Goal: Check status

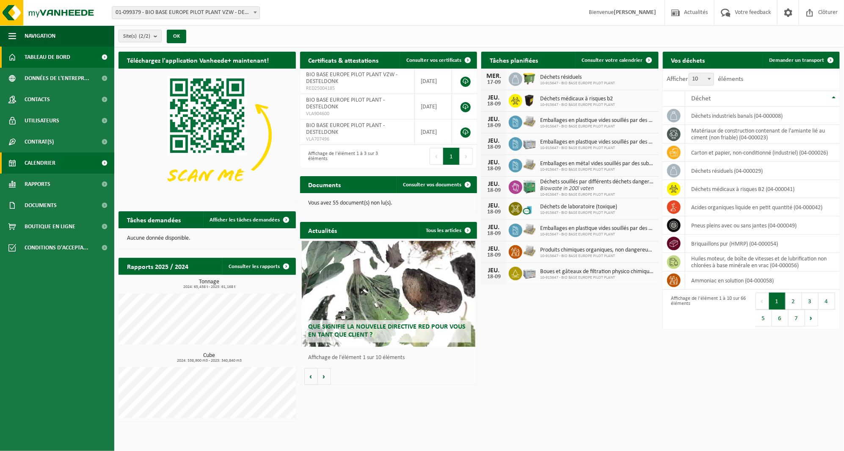
click at [57, 159] on link "Calendrier" at bounding box center [57, 162] width 114 height 21
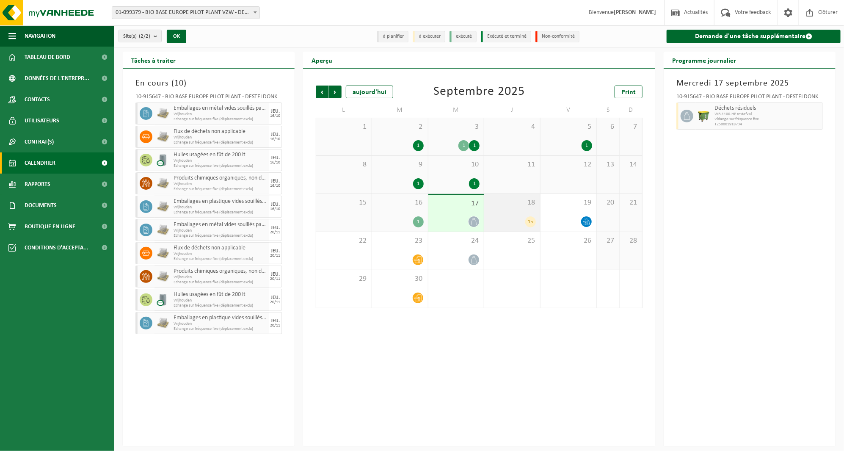
click at [510, 200] on span "18" at bounding box center [511, 202] width 47 height 9
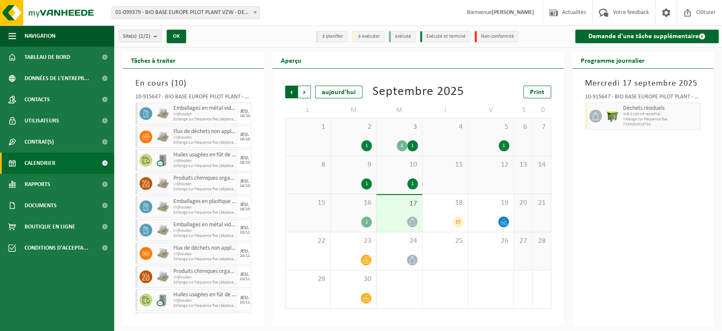
click at [304, 90] on span "Suivant" at bounding box center [304, 91] width 13 height 13
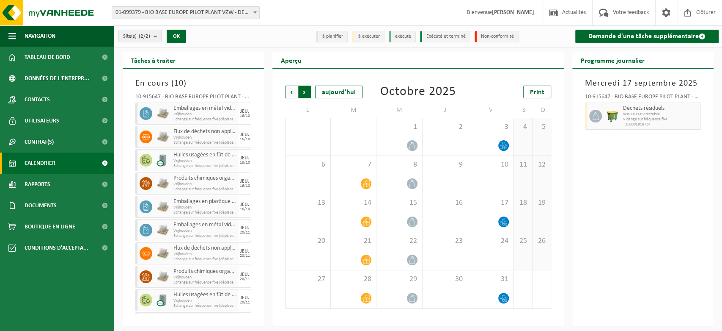
click at [292, 91] on span "Précédent" at bounding box center [291, 91] width 13 height 13
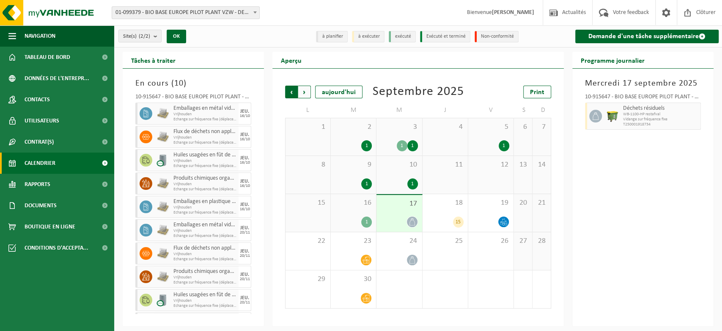
click at [307, 92] on span "Suivant" at bounding box center [304, 91] width 13 height 13
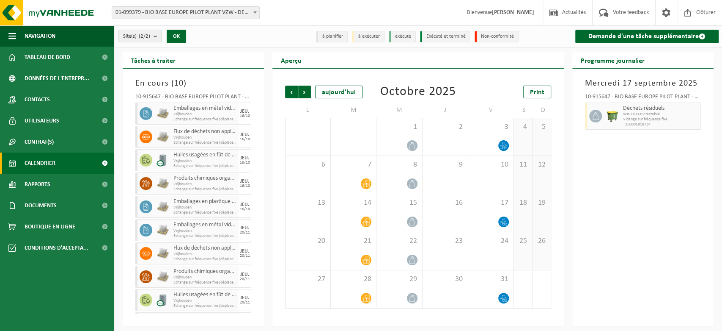
click at [680, 195] on div "[DATE] 10-915647 - BIO BASE EUROPE PILOT PLANT - DESTELDONK Déchets résiduels W…" at bounding box center [643, 197] width 141 height 257
click at [627, 246] on div "[DATE] 10-915647 - BIO BASE EUROPE PILOT PLANT - DESTELDONK Déchets résiduels W…" at bounding box center [643, 197] width 141 height 257
